Goal: Transaction & Acquisition: Purchase product/service

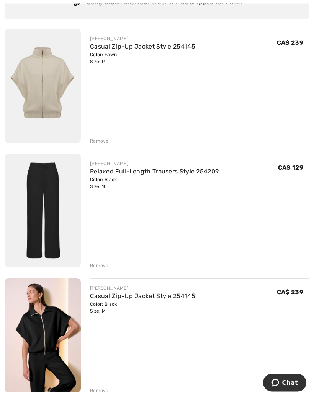
scroll to position [85, 0]
click at [96, 267] on div "Remove" at bounding box center [99, 265] width 19 height 7
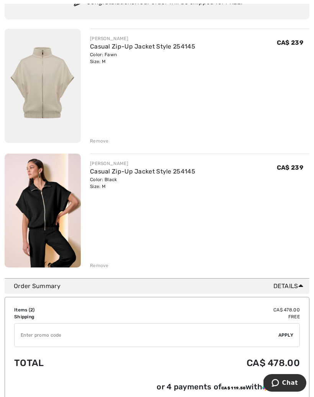
click at [99, 265] on div "Remove" at bounding box center [99, 265] width 19 height 7
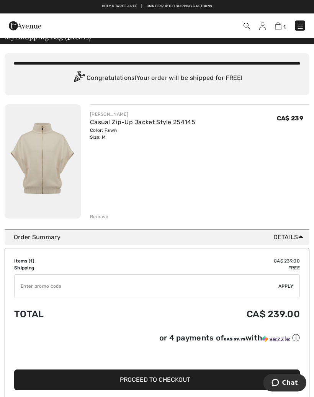
scroll to position [0, 0]
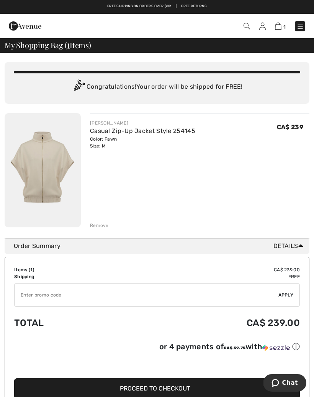
click at [14, 26] on img at bounding box center [25, 25] width 33 height 15
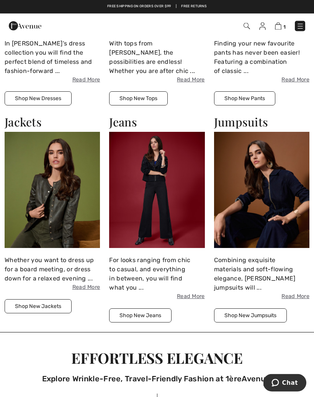
scroll to position [907, 0]
click at [57, 195] on img at bounding box center [52, 190] width 95 height 116
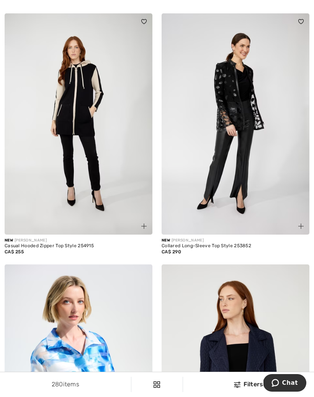
scroll to position [566, 0]
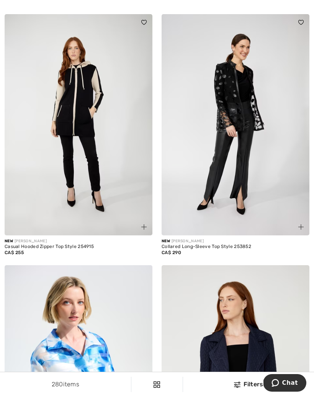
click at [98, 157] on img at bounding box center [79, 124] width 148 height 221
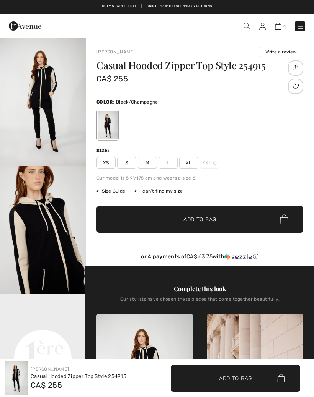
checkbox input "true"
click at [166, 164] on span "L" at bounding box center [167, 162] width 19 height 11
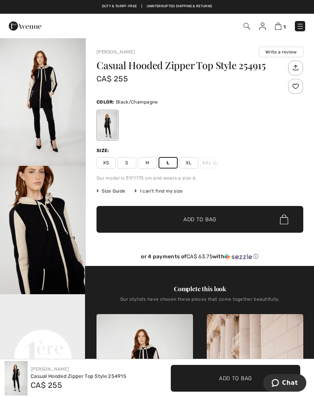
click at [246, 370] on span "✔ Added to Bag Add to Bag" at bounding box center [235, 378] width 129 height 27
click at [277, 26] on img at bounding box center [277, 26] width 7 height 7
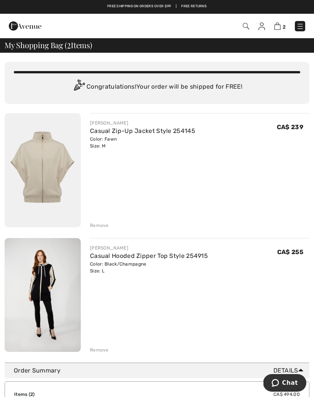
click at [18, 26] on img at bounding box center [25, 25] width 33 height 15
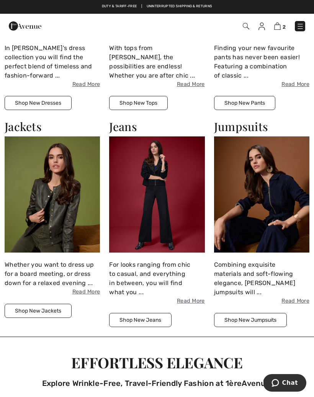
scroll to position [902, 0]
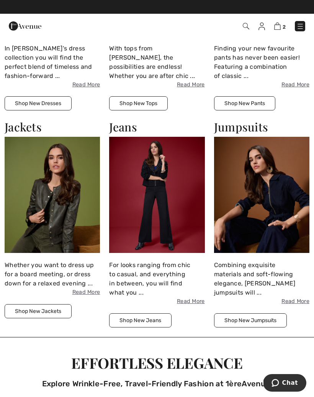
click at [39, 306] on button "Shop New Jackets" at bounding box center [38, 311] width 67 height 14
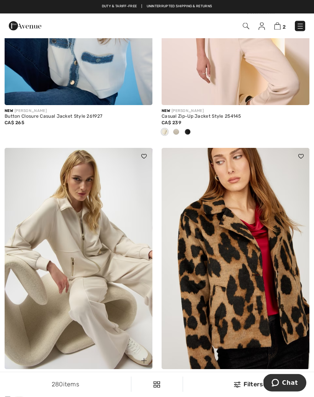
scroll to position [1915, 0]
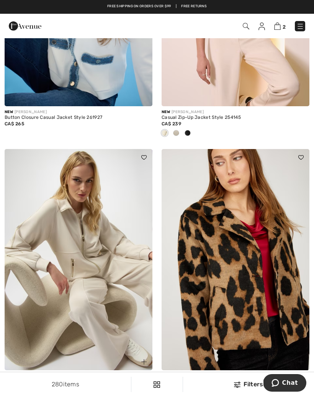
click at [92, 309] on img at bounding box center [79, 259] width 148 height 221
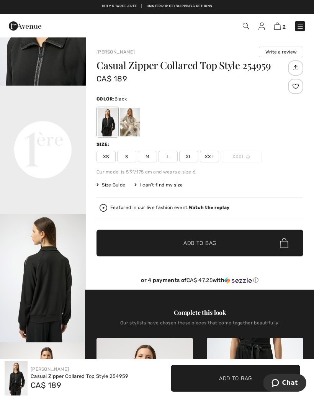
scroll to position [208, 0]
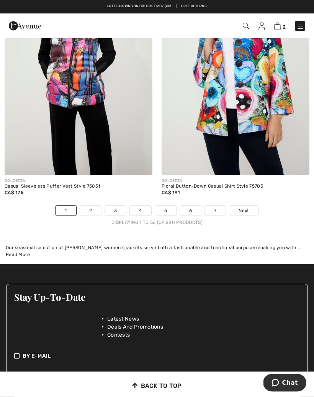
scroll to position [4742, 0]
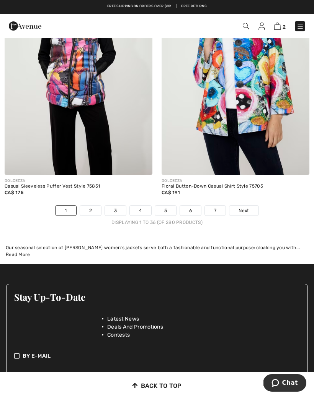
click at [91, 206] on link "2" at bounding box center [90, 211] width 21 height 10
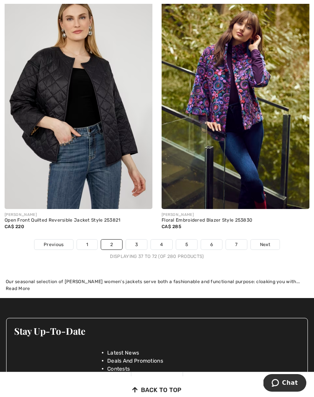
scroll to position [4666, 0]
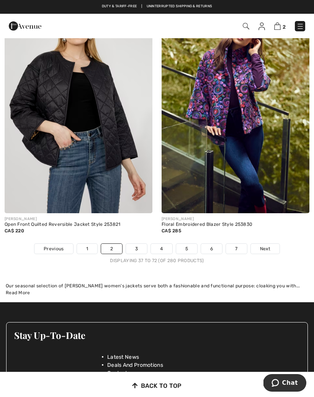
click at [133, 244] on link "3" at bounding box center [136, 249] width 21 height 10
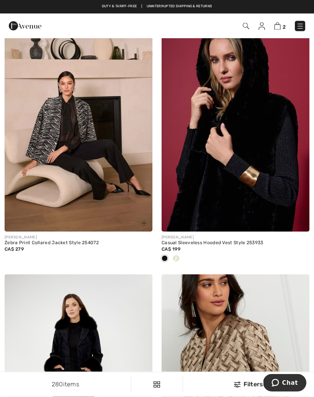
scroll to position [2331, 0]
click at [259, 194] on img at bounding box center [235, 120] width 148 height 221
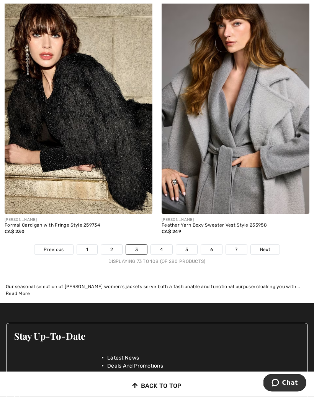
scroll to position [4716, 0]
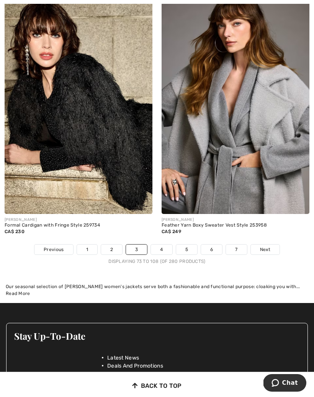
click at [161, 249] on link "4" at bounding box center [161, 250] width 21 height 10
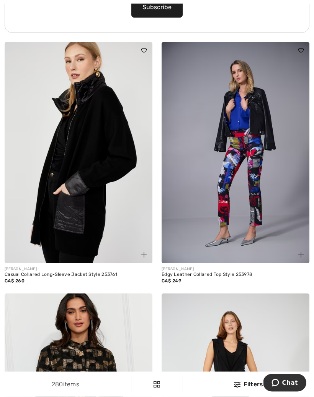
scroll to position [1771, 0]
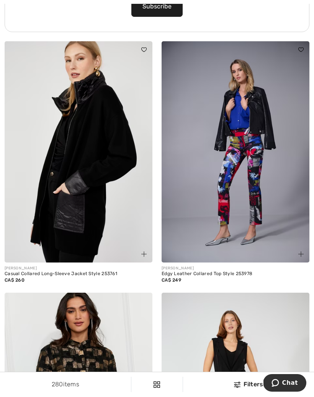
click at [63, 223] on img at bounding box center [79, 151] width 148 height 221
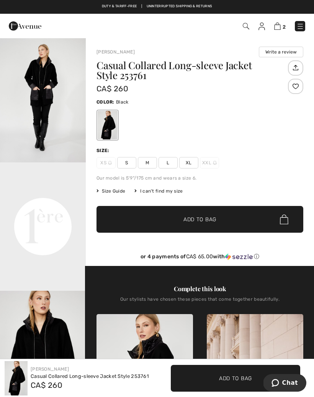
scroll to position [135, 0]
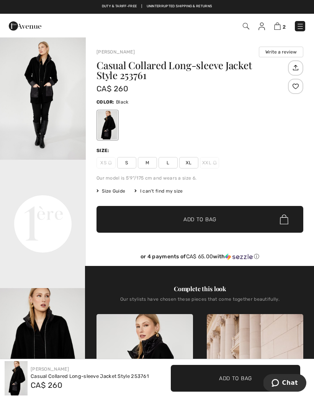
click at [47, 203] on video "Your browser does not support the video tag." at bounding box center [43, 181] width 86 height 43
click at [41, 203] on video "Your browser does not support the video tag." at bounding box center [43, 181] width 86 height 43
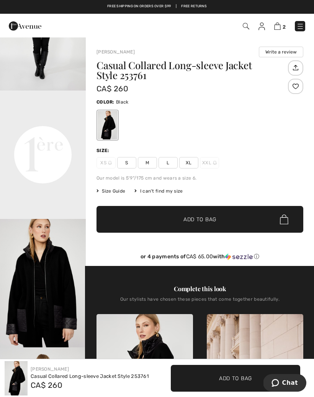
scroll to position [205, 0]
click at [59, 133] on video "Your browser does not support the video tag." at bounding box center [43, 111] width 86 height 43
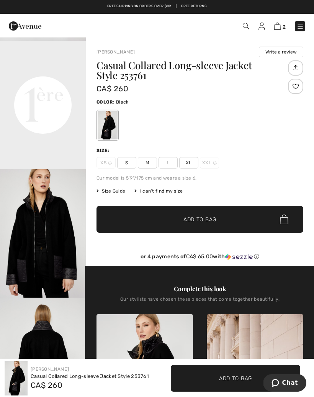
scroll to position [278, 0]
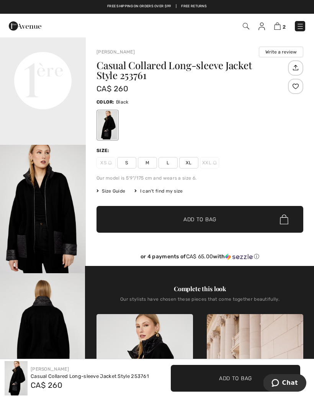
click at [50, 244] on img "3 / 4" at bounding box center [43, 209] width 86 height 129
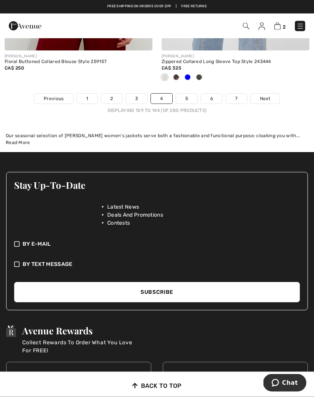
scroll to position [4776, 0]
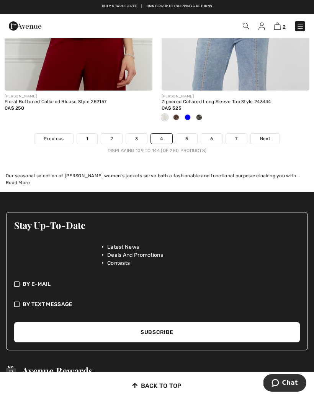
click at [189, 134] on link "5" at bounding box center [186, 139] width 21 height 10
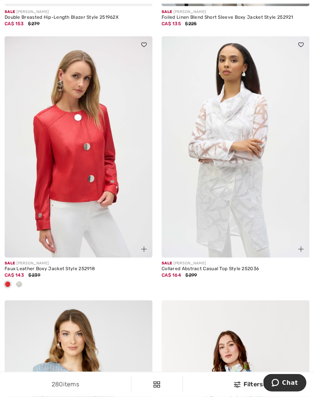
scroll to position [2040, 0]
click at [237, 216] on img at bounding box center [235, 146] width 148 height 221
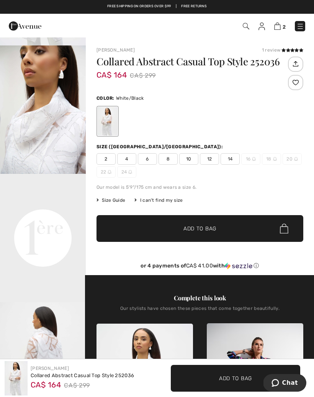
scroll to position [123, 0]
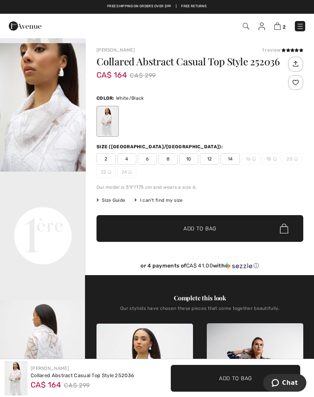
click at [50, 215] on video "Your browser does not support the video tag." at bounding box center [43, 193] width 86 height 43
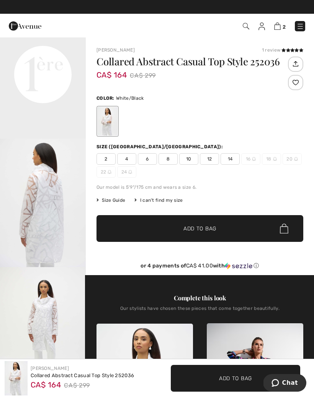
scroll to position [303, 0]
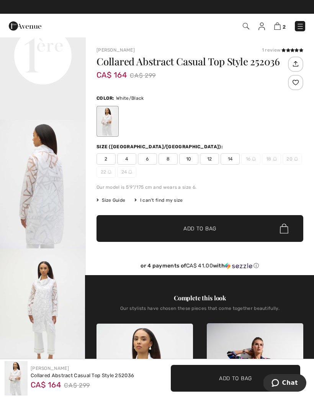
click at [280, 366] on span "✔ Added to Bag Add to Bag" at bounding box center [235, 378] width 129 height 27
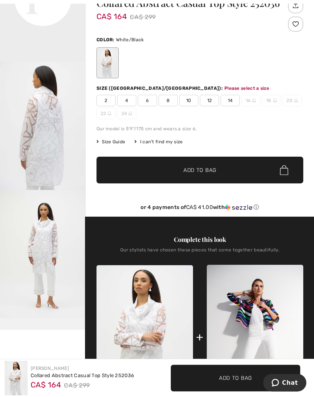
scroll to position [88, 0]
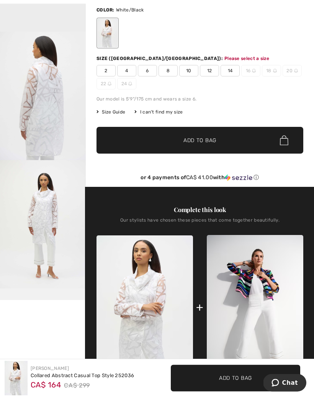
click at [38, 135] on img "3 / 5" at bounding box center [43, 96] width 86 height 129
click at [99, 55] on div "Size (CA/US):" at bounding box center [160, 58] width 128 height 7
click at [111, 55] on div "Size (CA/US):" at bounding box center [160, 58] width 128 height 7
click at [106, 54] on div "Collared Abstract Casual Top Style 252036 CA$ 164 CA$ 299 Color: White/Black Si…" at bounding box center [199, 77] width 207 height 219
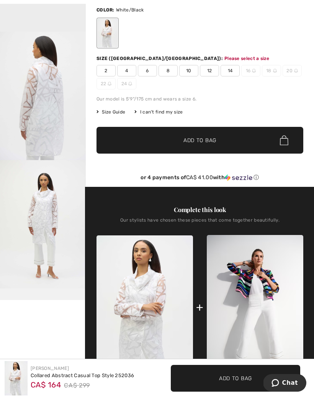
click at [224, 55] on div "Please select a size" at bounding box center [246, 58] width 45 height 7
click at [117, 112] on span "Size Guide" at bounding box center [110, 112] width 29 height 7
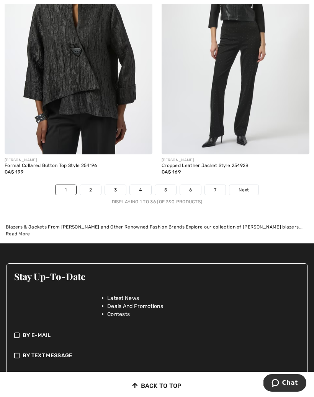
scroll to position [4780, 0]
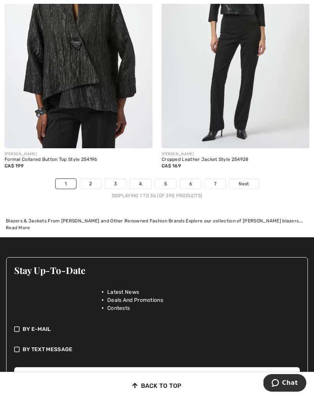
click at [161, 179] on link "5" at bounding box center [165, 184] width 21 height 10
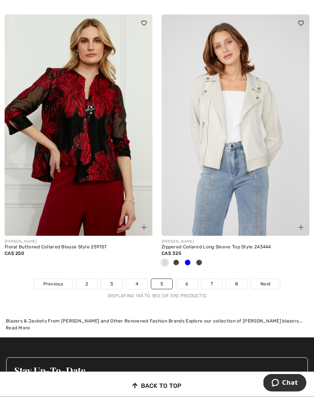
scroll to position [4642, 0]
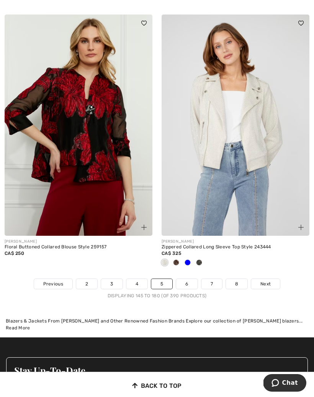
click at [134, 279] on link "4" at bounding box center [136, 284] width 21 height 10
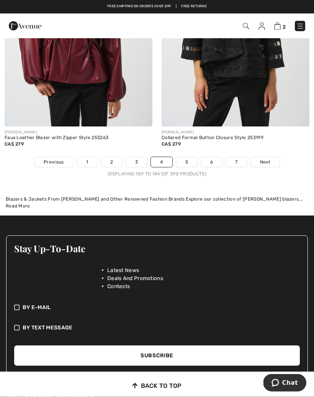
scroll to position [4789, 0]
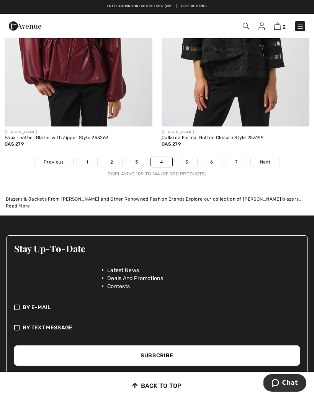
click at [211, 157] on link "6" at bounding box center [211, 162] width 21 height 10
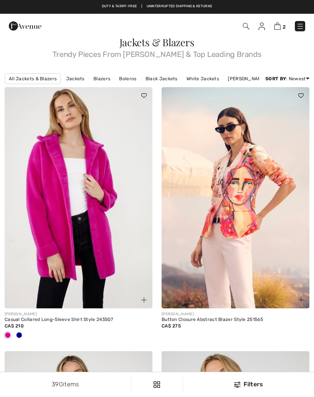
checkbox input "true"
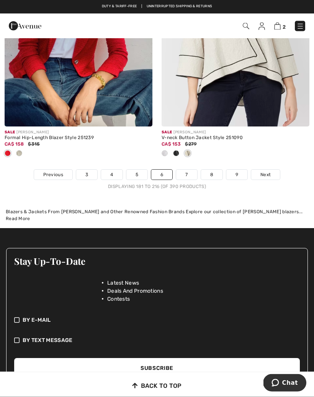
scroll to position [4826, 0]
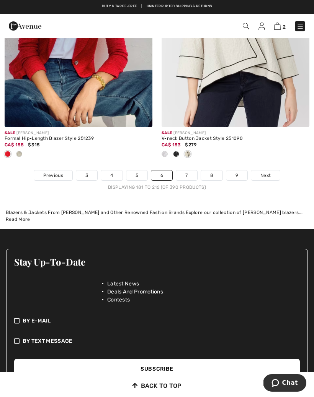
click at [186, 171] on link "7" at bounding box center [186, 176] width 21 height 10
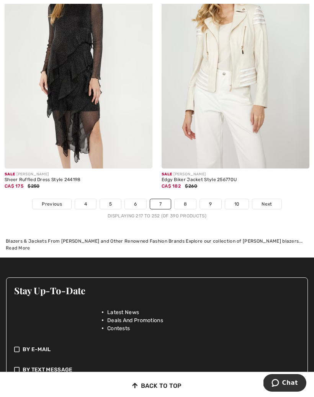
scroll to position [4782, 0]
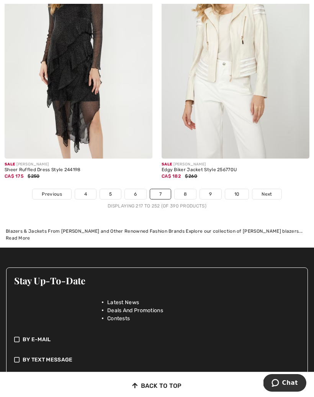
click at [188, 189] on link "8" at bounding box center [184, 194] width 21 height 10
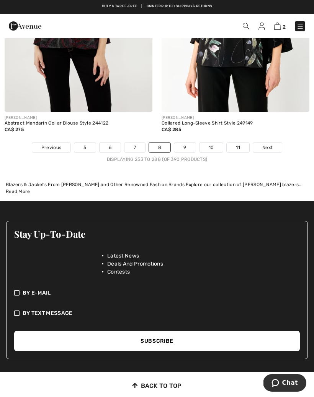
scroll to position [4789, 0]
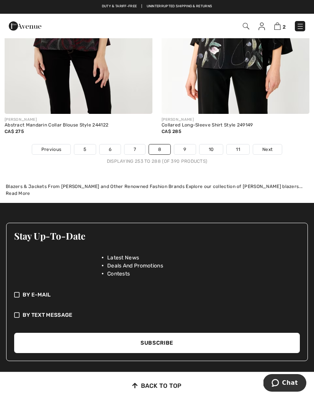
click at [182, 145] on link "9" at bounding box center [184, 150] width 21 height 10
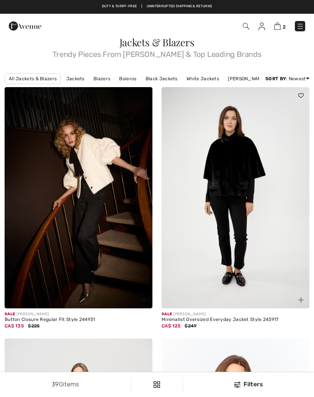
checkbox input "true"
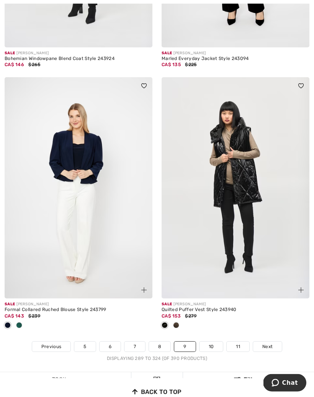
scroll to position [4567, 0]
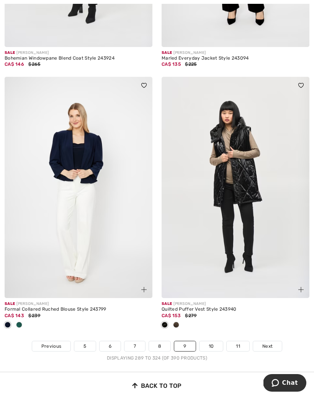
click at [241, 184] on img at bounding box center [235, 187] width 148 height 221
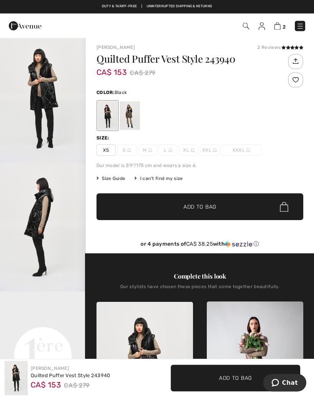
scroll to position [3, 0]
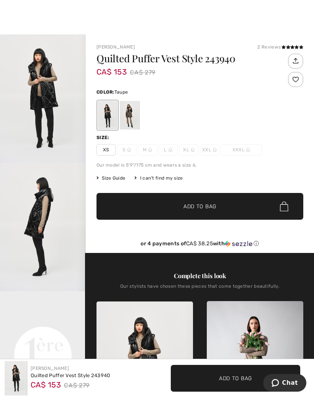
click at [129, 115] on div at bounding box center [130, 115] width 20 height 29
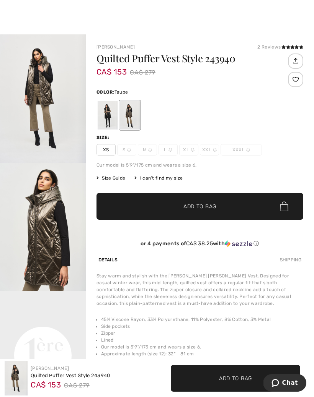
click at [129, 115] on div at bounding box center [130, 115] width 20 height 29
click at [53, 223] on img "2 / 6" at bounding box center [43, 227] width 86 height 129
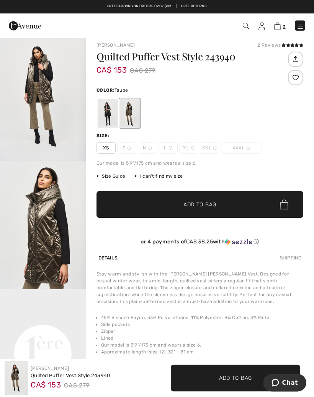
scroll to position [5, 0]
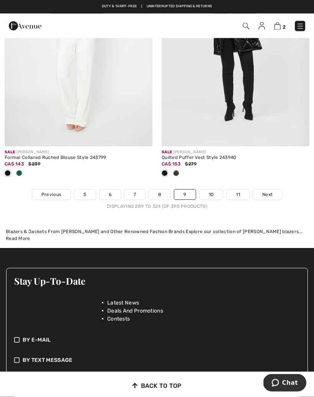
scroll to position [4718, 0]
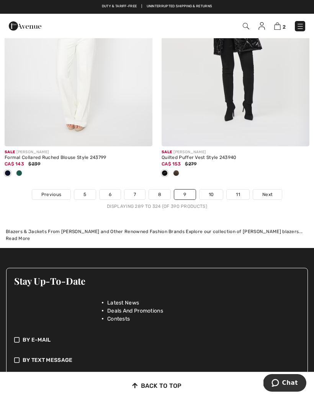
click at [210, 190] on link "10" at bounding box center [211, 195] width 24 height 10
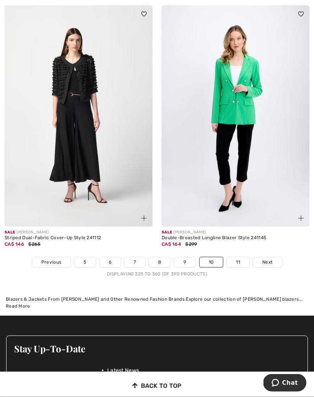
scroll to position [4726, 0]
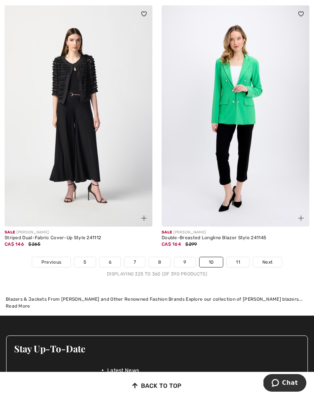
click at [241, 258] on link "11" at bounding box center [237, 262] width 23 height 10
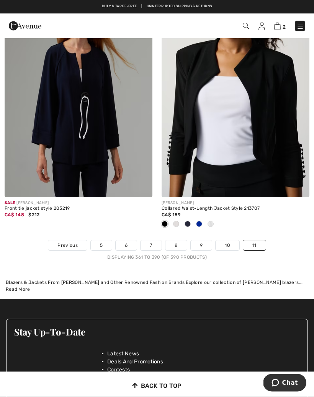
scroll to position [3938, 0]
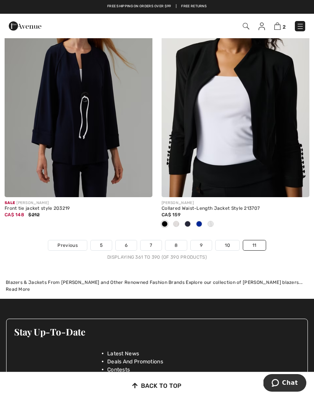
click at [258, 241] on link "11" at bounding box center [254, 246] width 23 height 10
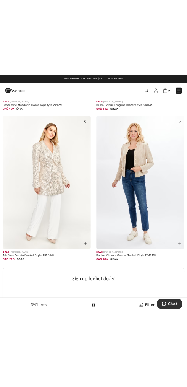
scroll to position [814, 0]
